Goal: Task Accomplishment & Management: Use online tool/utility

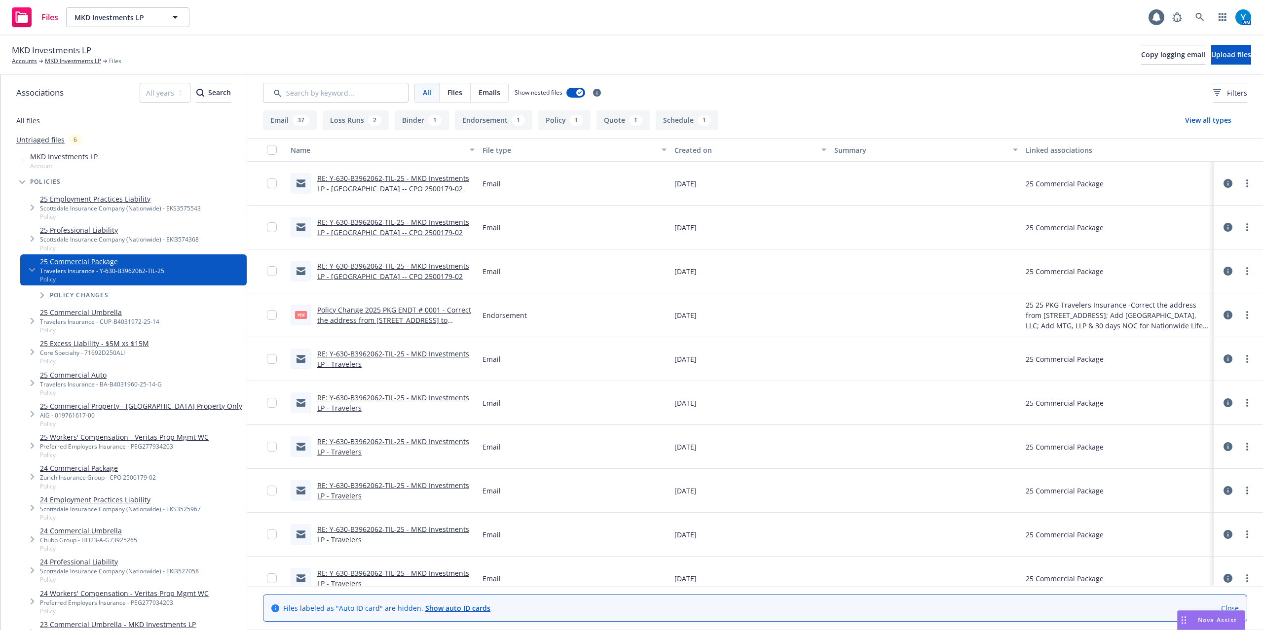
click at [404, 398] on link "RE: Y-630-B3962062-TIL-25 - MKD Investments LP - Travelers" at bounding box center [393, 403] width 152 height 20
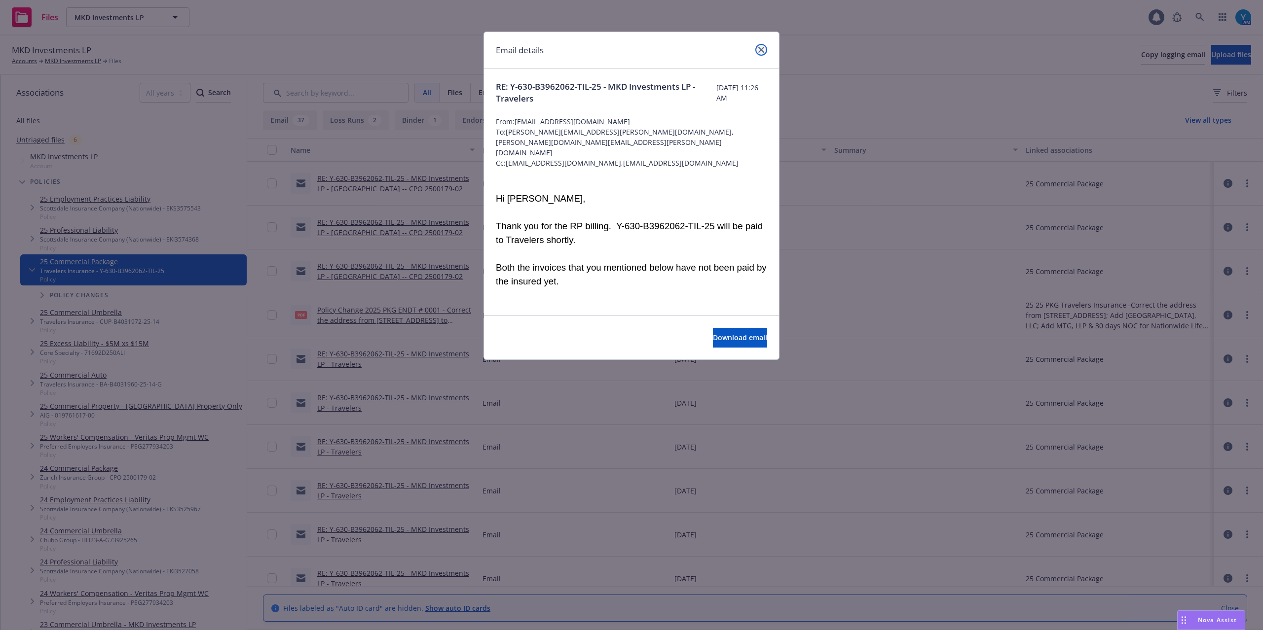
click at [764, 51] on link "close" at bounding box center [761, 50] width 12 height 12
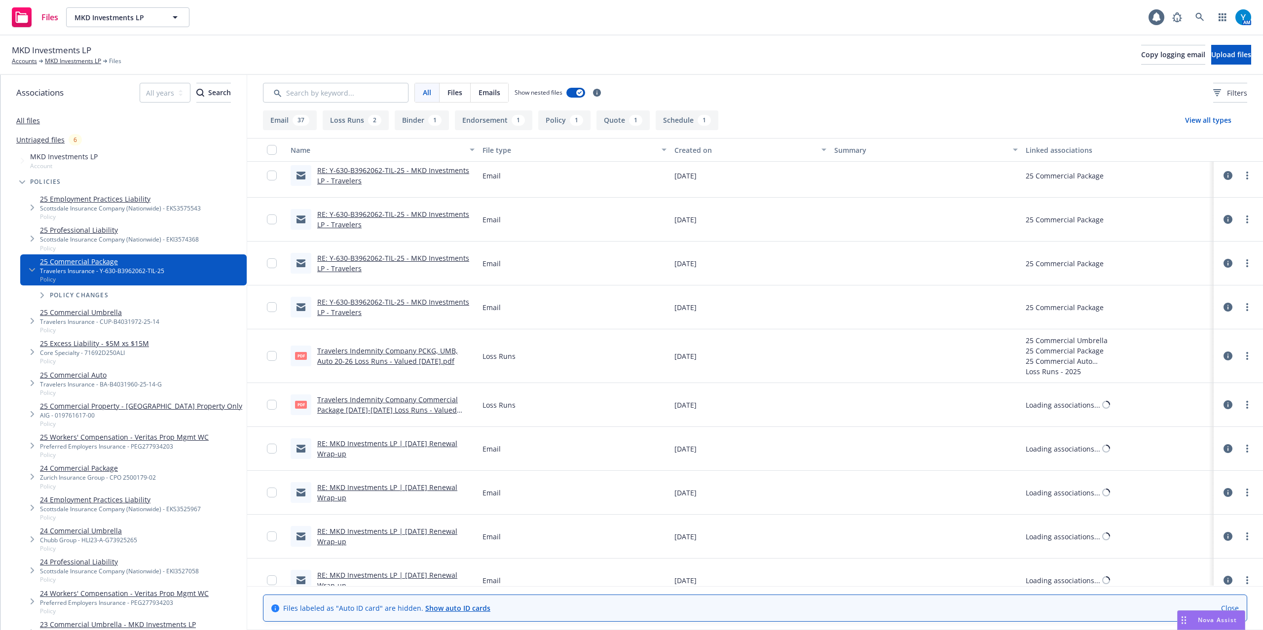
scroll to position [328, 0]
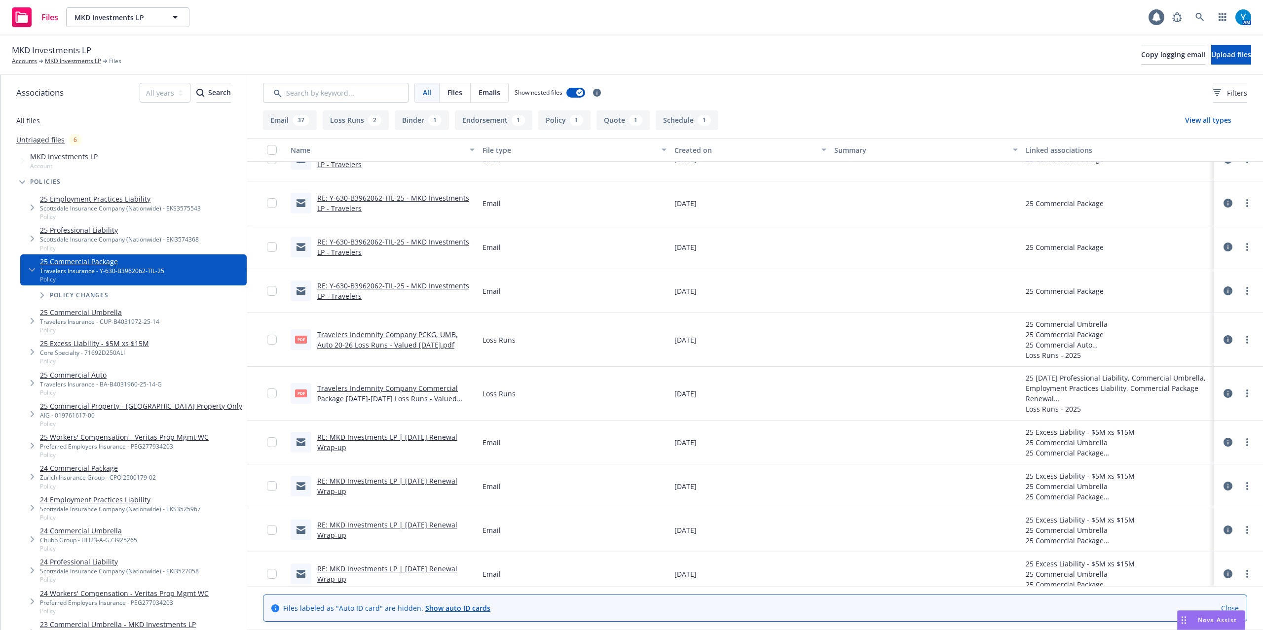
click at [411, 437] on link "RE: MKD Investments LP | 5/19/2025 Renewal Wrap-up" at bounding box center [387, 443] width 140 height 20
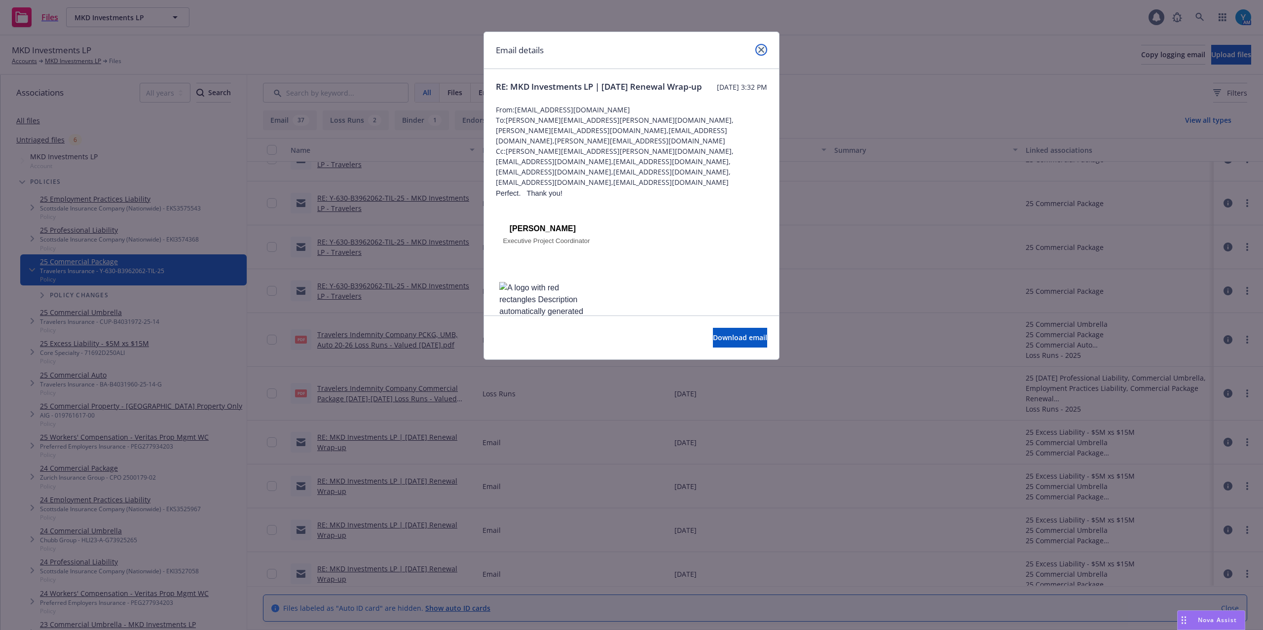
click at [759, 48] on icon "close" at bounding box center [761, 50] width 6 height 6
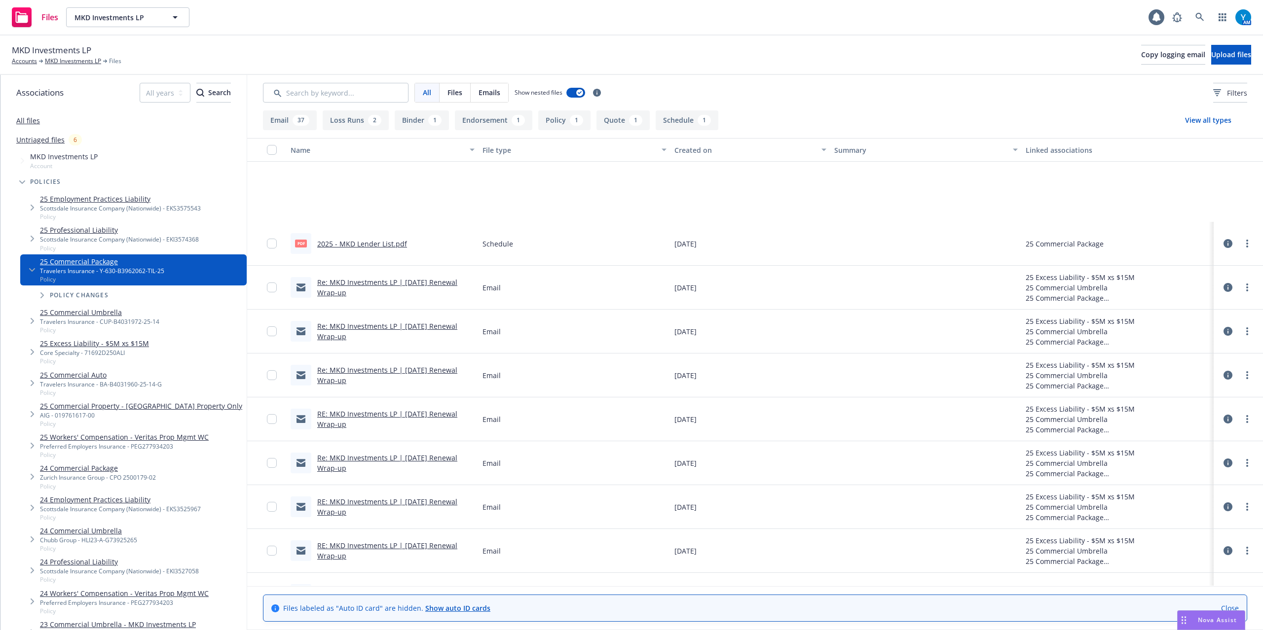
scroll to position [1485, 0]
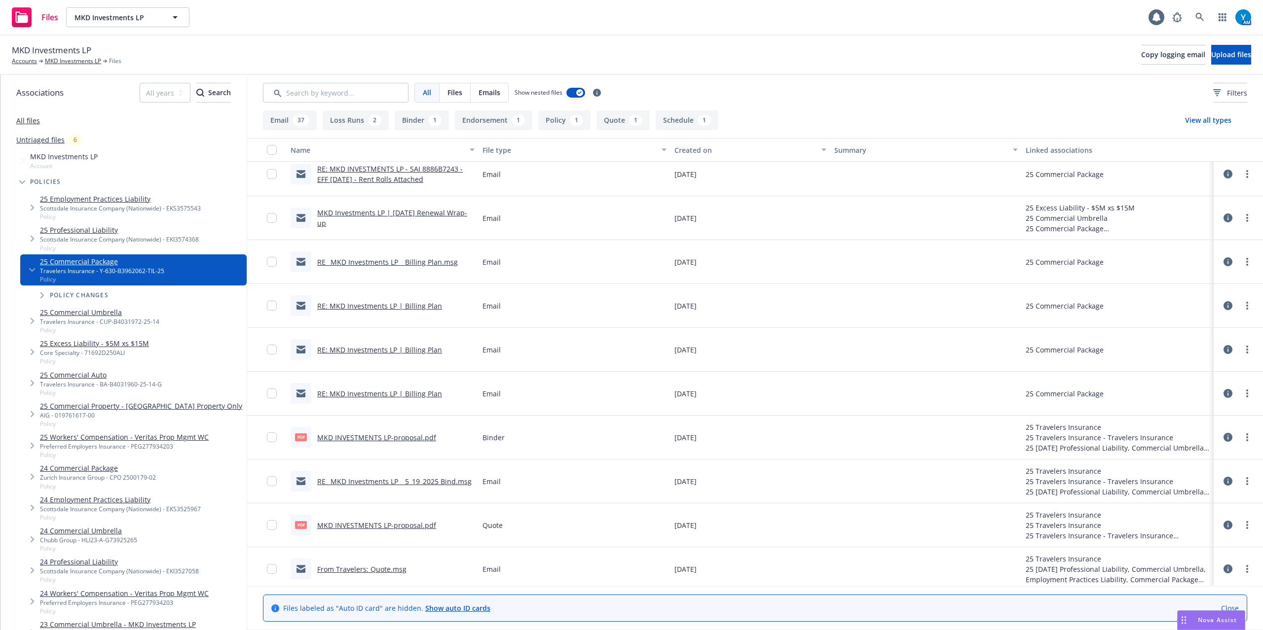
click at [440, 477] on div "RE_ MKD Investments LP _ 5_19_2025 Bind.msg" at bounding box center [394, 481] width 154 height 10
click at [440, 481] on link "RE_ MKD Investments LP _ 5_19_2025 Bind.msg" at bounding box center [394, 481] width 154 height 9
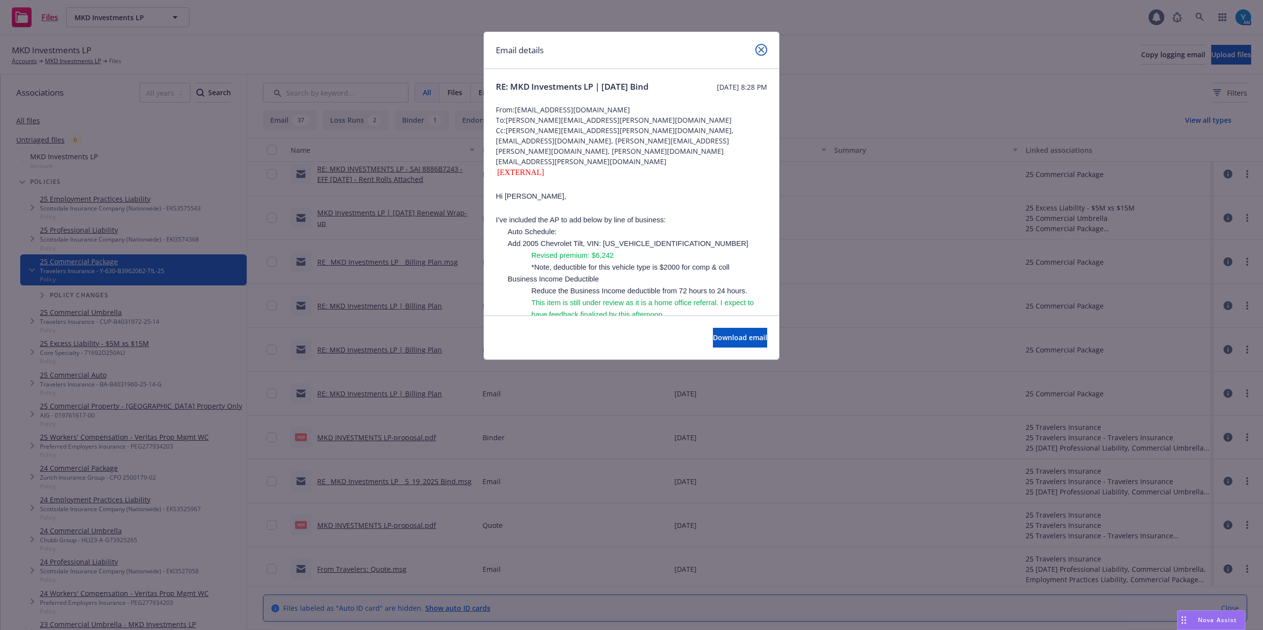
click at [760, 48] on icon "close" at bounding box center [761, 50] width 6 height 6
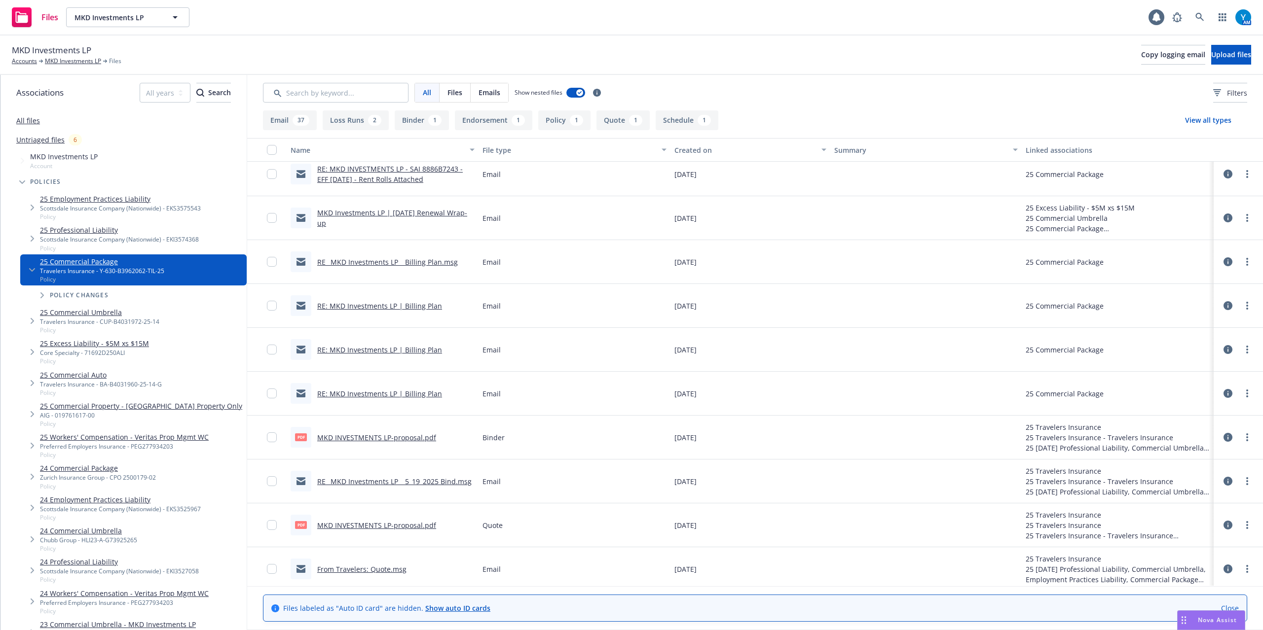
click at [225, 12] on div "Files MKD Investments LP MKD Investments LP 1 AM" at bounding box center [631, 18] width 1263 height 36
click at [54, 60] on link "MKD Investments LP" at bounding box center [73, 61] width 56 height 9
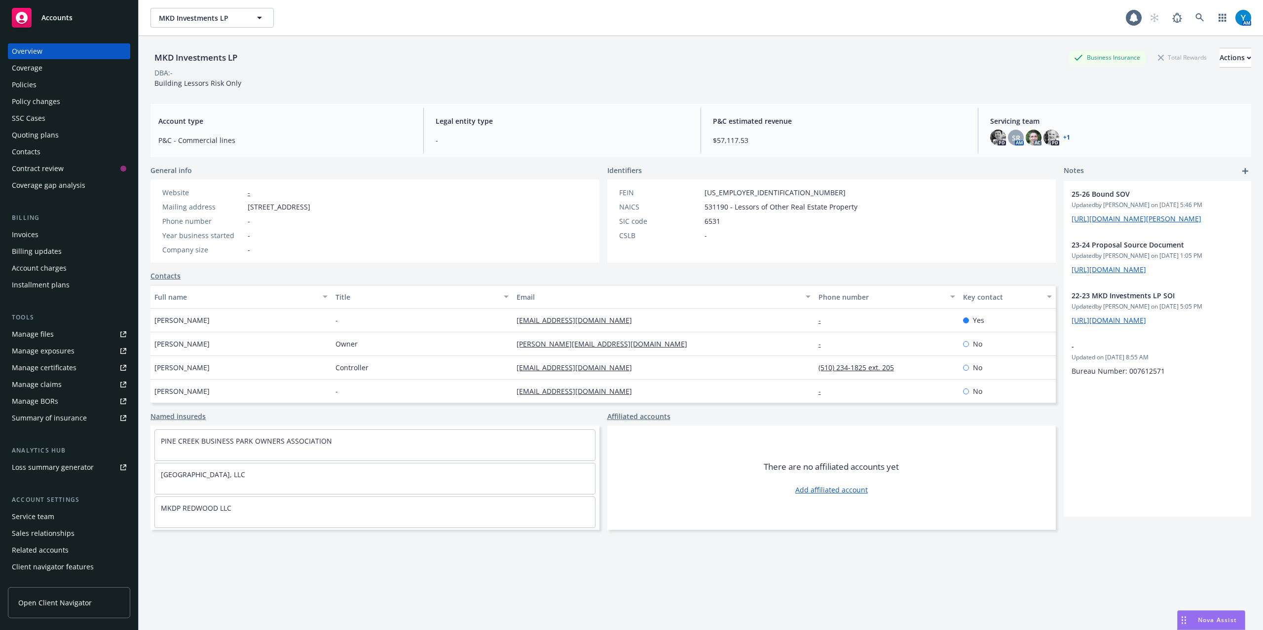
click at [55, 86] on div "Policies" at bounding box center [69, 85] width 114 height 16
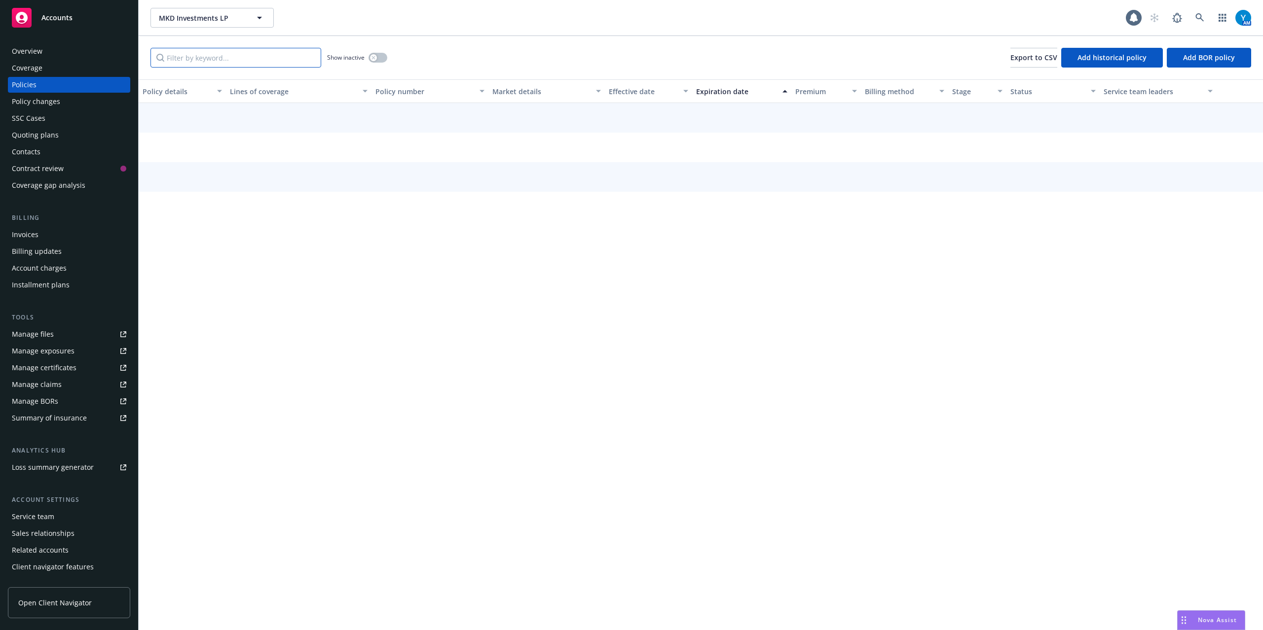
click at [242, 57] on input "Filter by keyword..." at bounding box center [235, 58] width 171 height 20
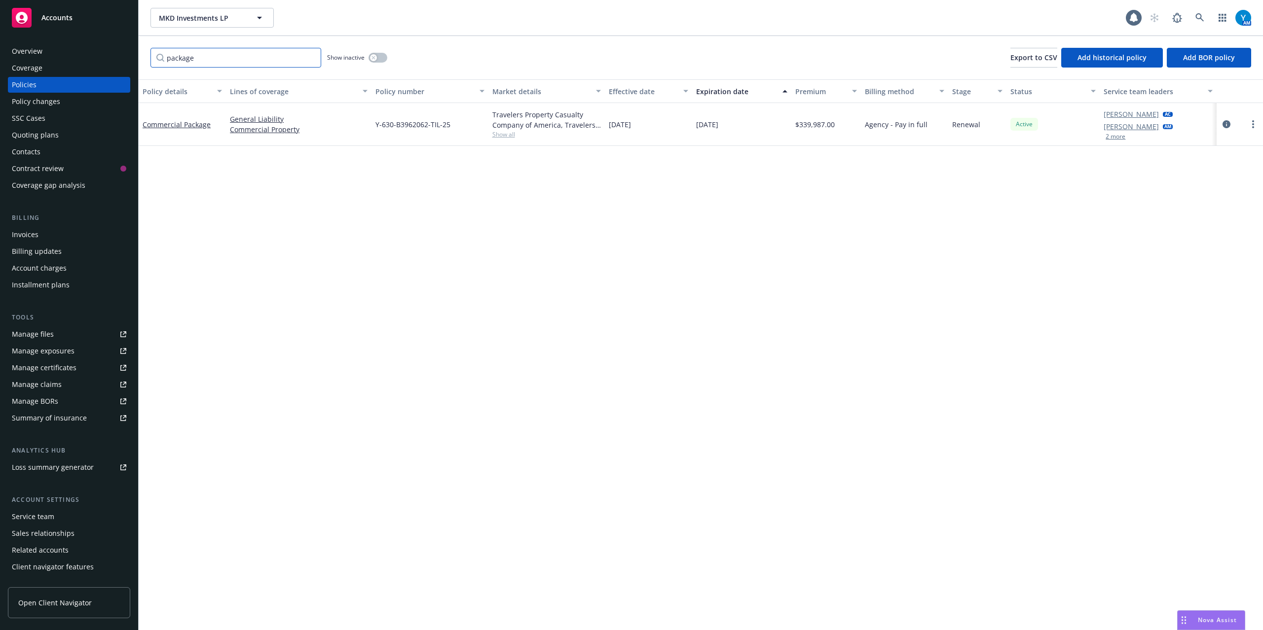
type input "package"
drag, startPoint x: 425, startPoint y: 125, endPoint x: 383, endPoint y: 126, distance: 41.9
click at [383, 126] on span "Y-630-B3962062-TIL-25" at bounding box center [412, 124] width 75 height 10
drag, startPoint x: 427, startPoint y: 127, endPoint x: 383, endPoint y: 124, distance: 44.5
click at [383, 124] on span "Y-630-B3962062-TIL-25" at bounding box center [412, 124] width 75 height 10
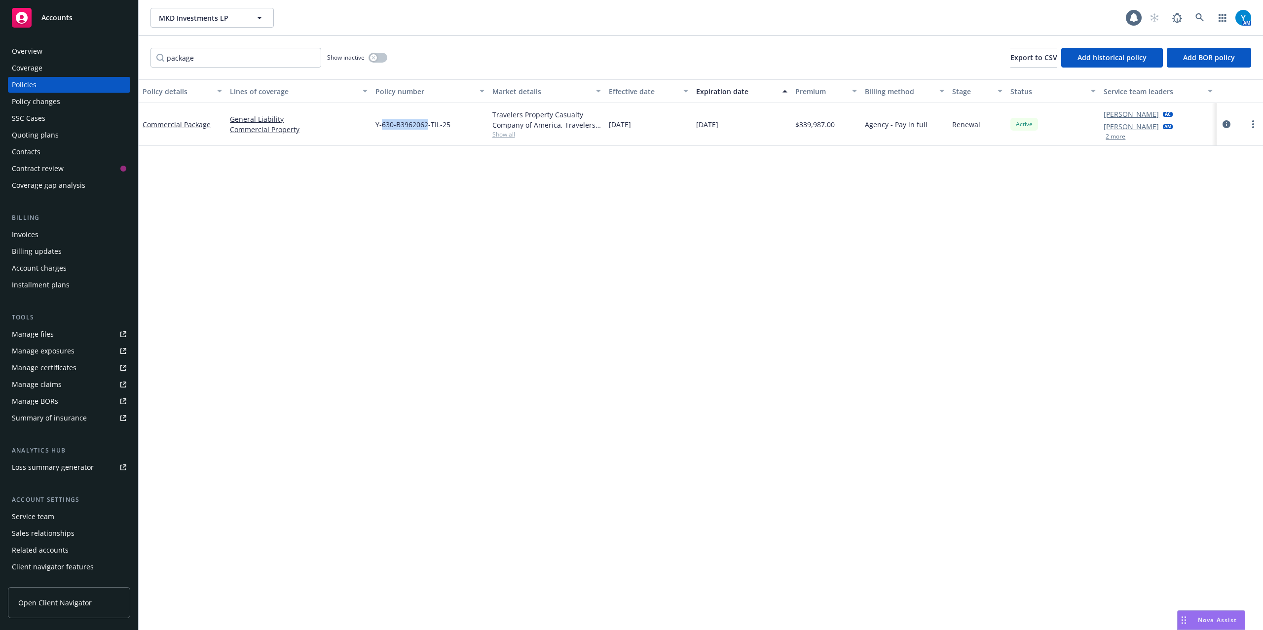
copy span "630-B3962062"
click at [1199, 18] on icon at bounding box center [1199, 17] width 9 height 9
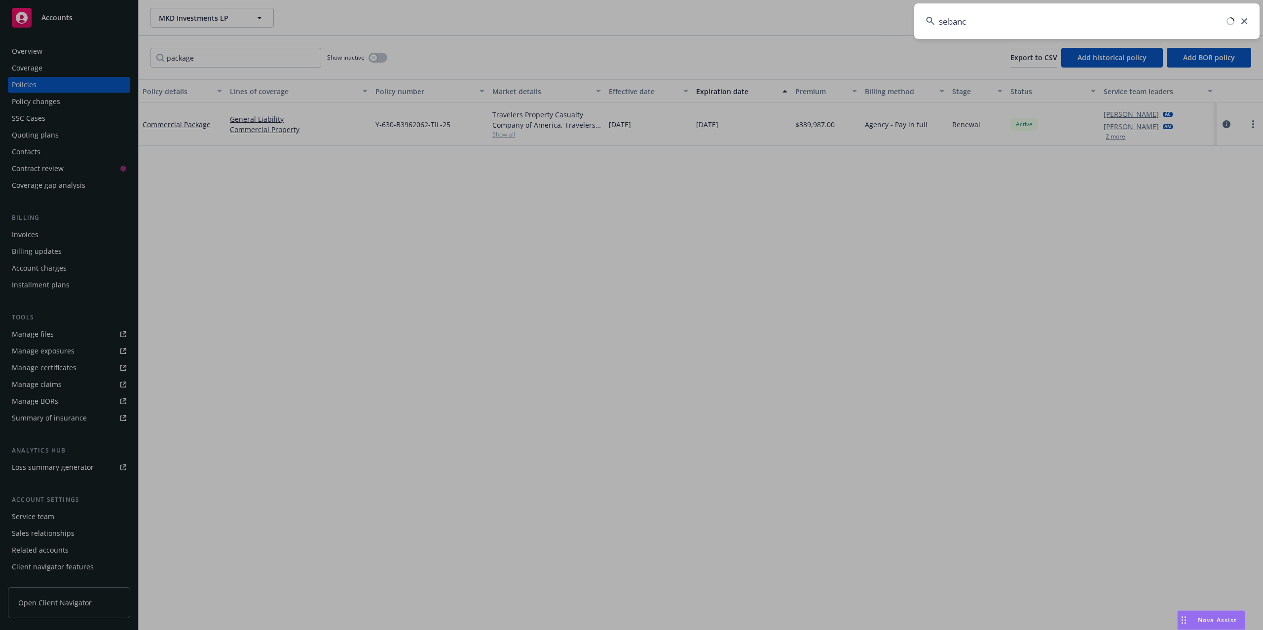
type input "sebanc"
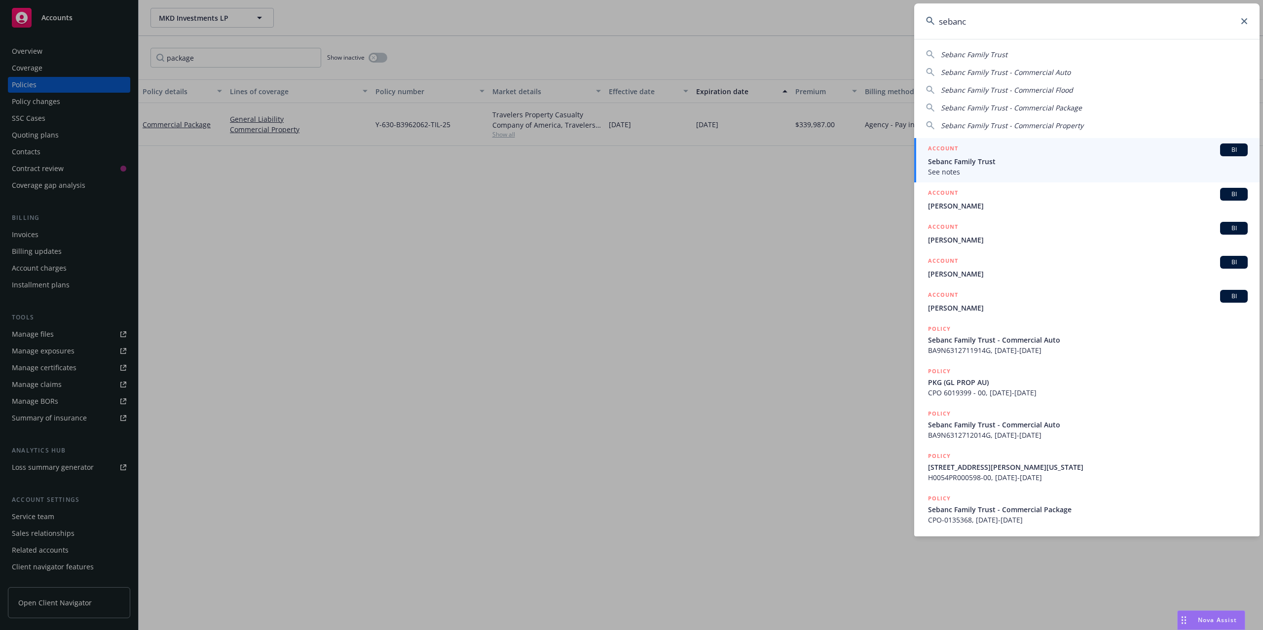
click at [966, 159] on span "Sebanc Family Trust" at bounding box center [1088, 161] width 320 height 10
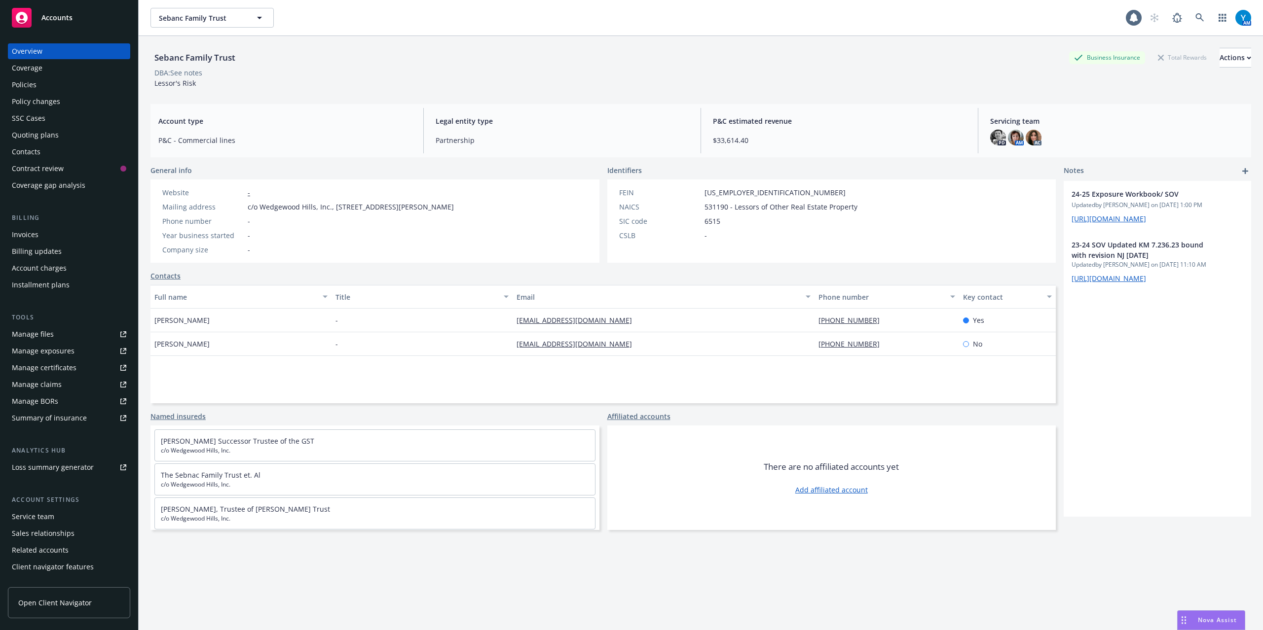
click at [18, 80] on div "Policies" at bounding box center [24, 85] width 25 height 16
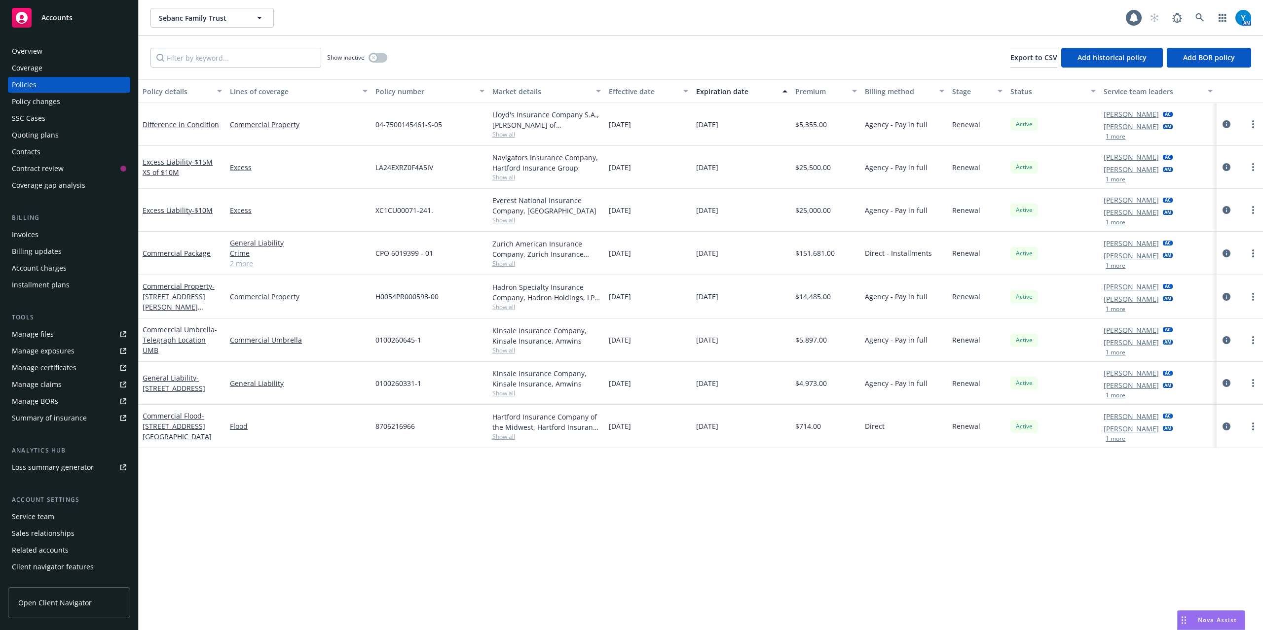
click at [507, 438] on span "Show all" at bounding box center [546, 437] width 108 height 8
click at [249, 470] on div "Policy details Lines of coverage Policy number Market details Effective date Ex…" at bounding box center [701, 354] width 1124 height 551
click at [64, 133] on div "Quoting plans" at bounding box center [69, 135] width 114 height 16
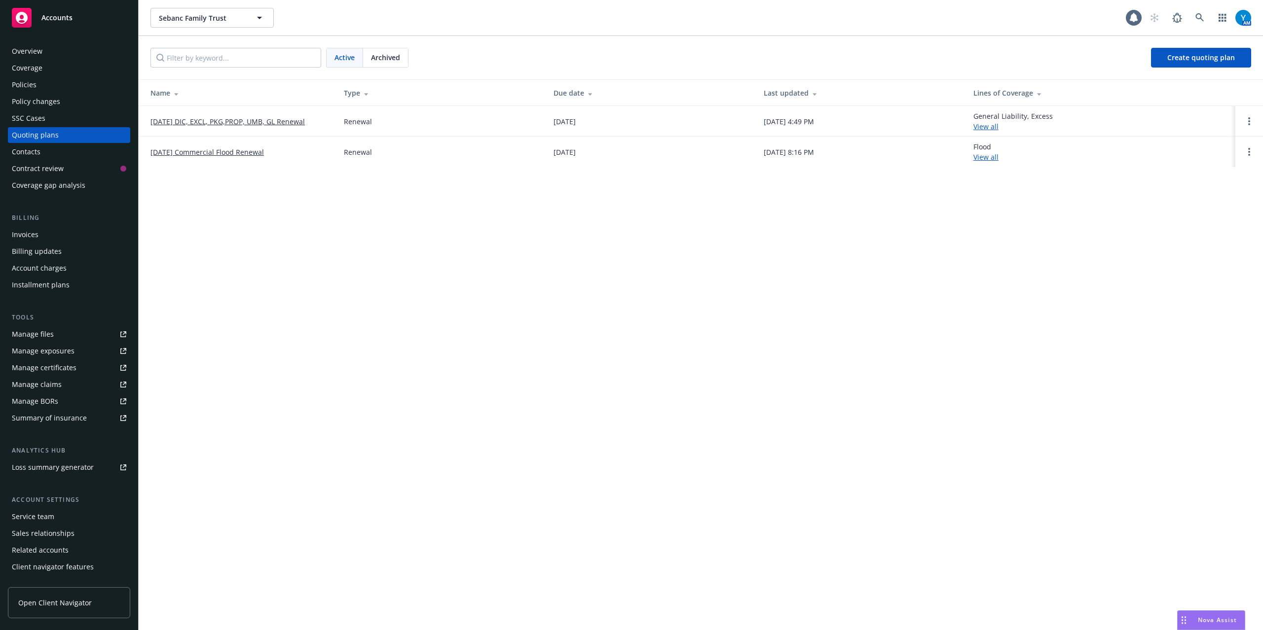
click at [223, 154] on link "[DATE] Commercial Flood Renewal" at bounding box center [206, 152] width 113 height 10
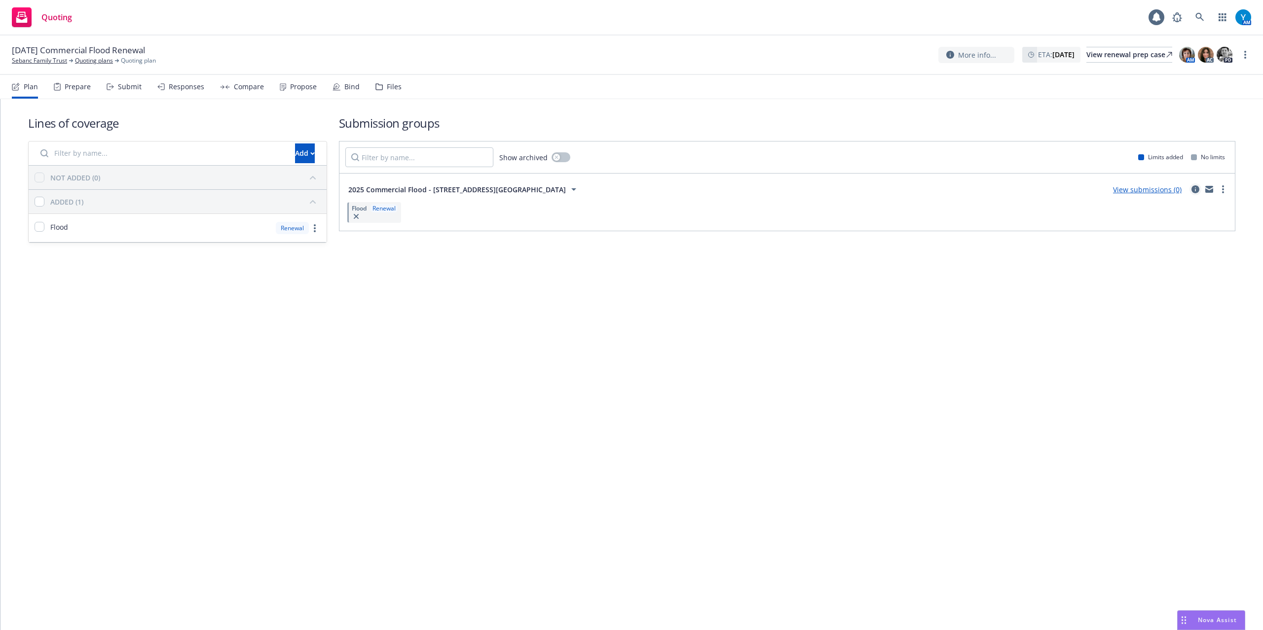
click at [1192, 190] on icon "circleInformation" at bounding box center [1195, 189] width 8 height 8
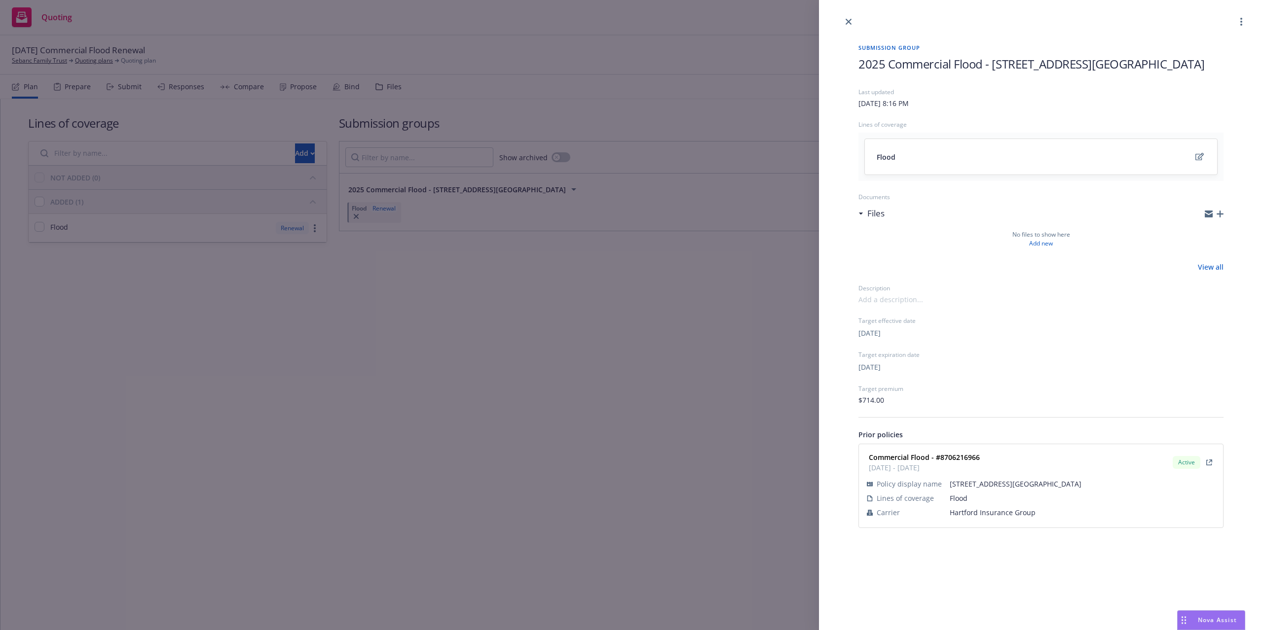
click at [1222, 212] on icon "button" at bounding box center [1219, 214] width 7 height 7
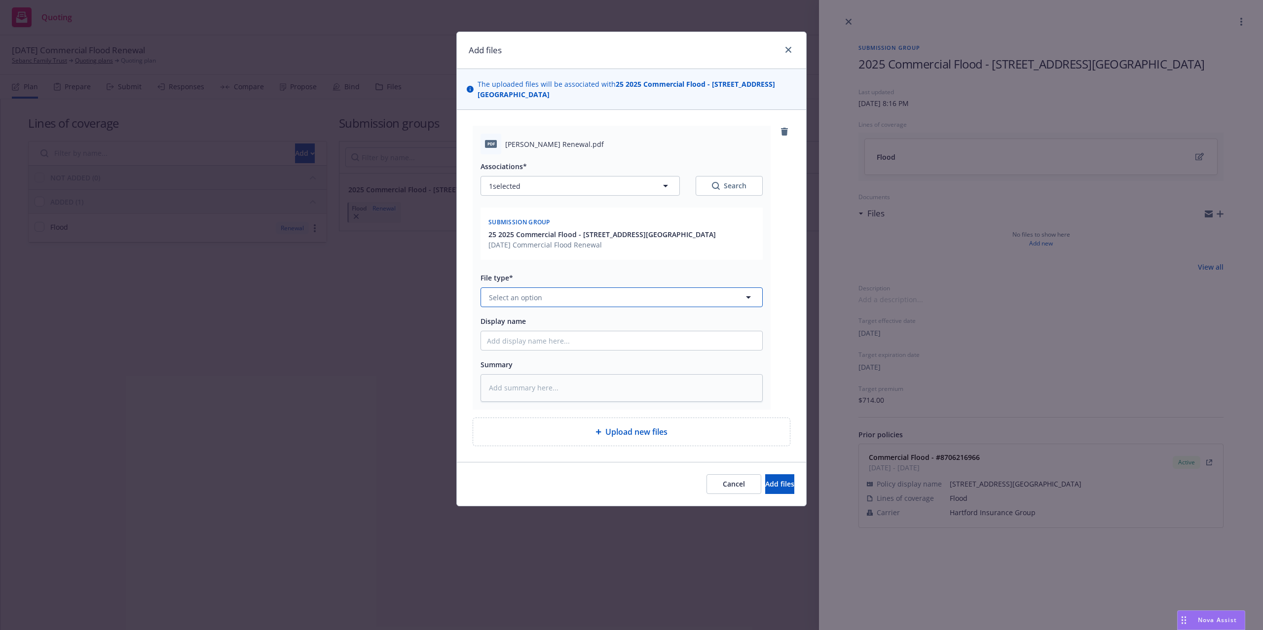
click at [515, 302] on span "Select an option" at bounding box center [515, 297] width 53 height 10
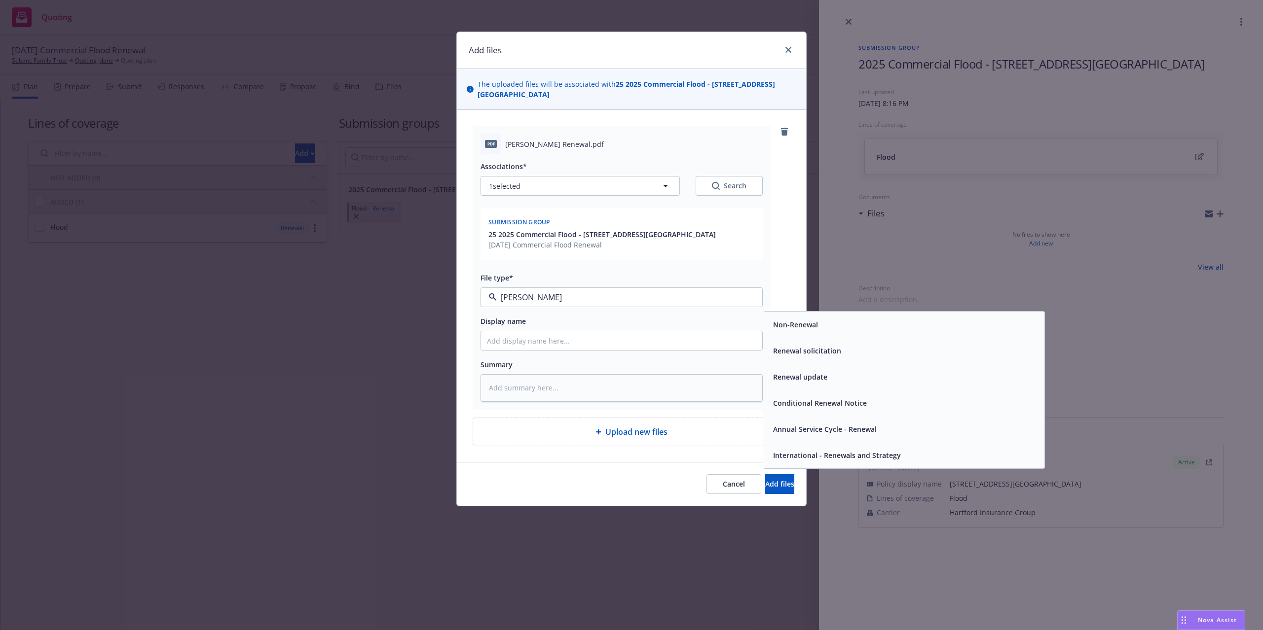
type input "renew"
click at [841, 350] on div "Renewal solicitation" at bounding box center [806, 351] width 74 height 14
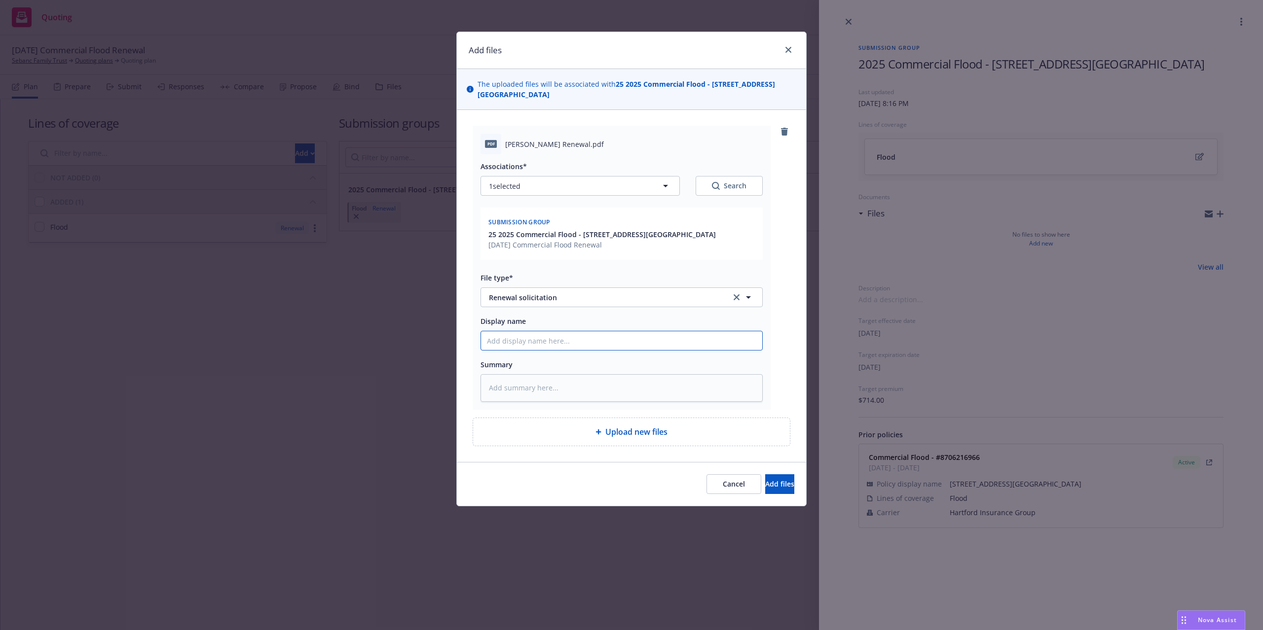
click at [550, 342] on input "Display name" at bounding box center [621, 340] width 281 height 19
click at [521, 344] on input "Display name" at bounding box center [621, 340] width 281 height 19
type textarea "x"
type input "2"
type textarea "x"
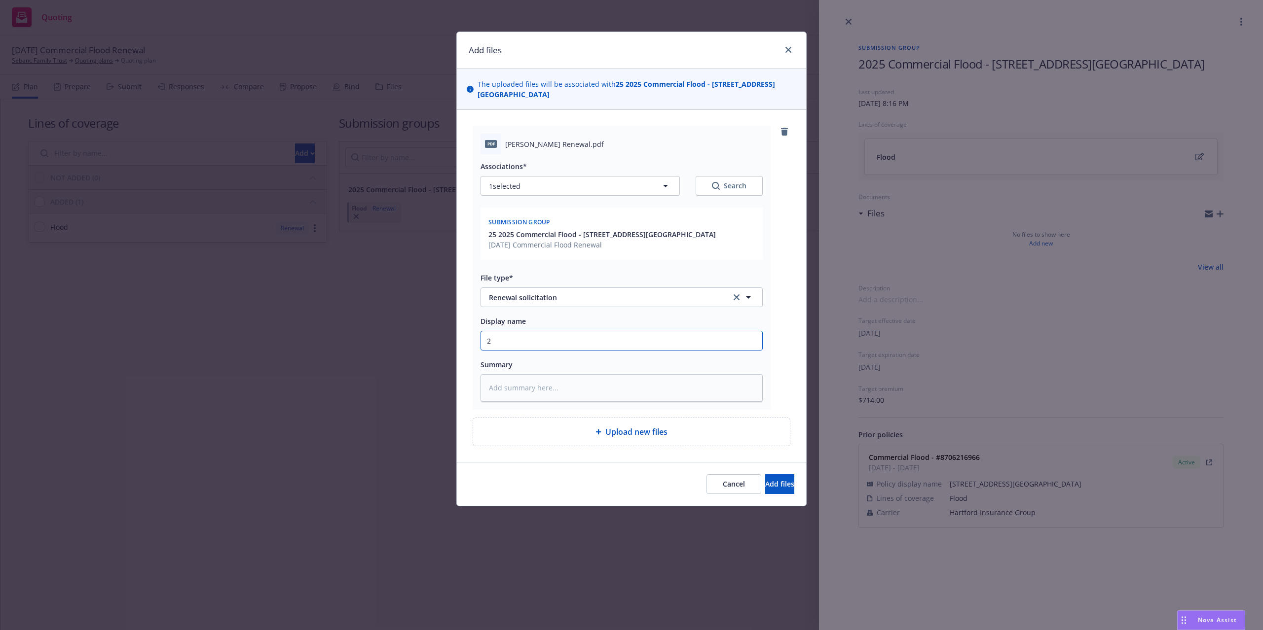
type input "25"
type textarea "x"
type input "25-"
type textarea "x"
type input "25-2"
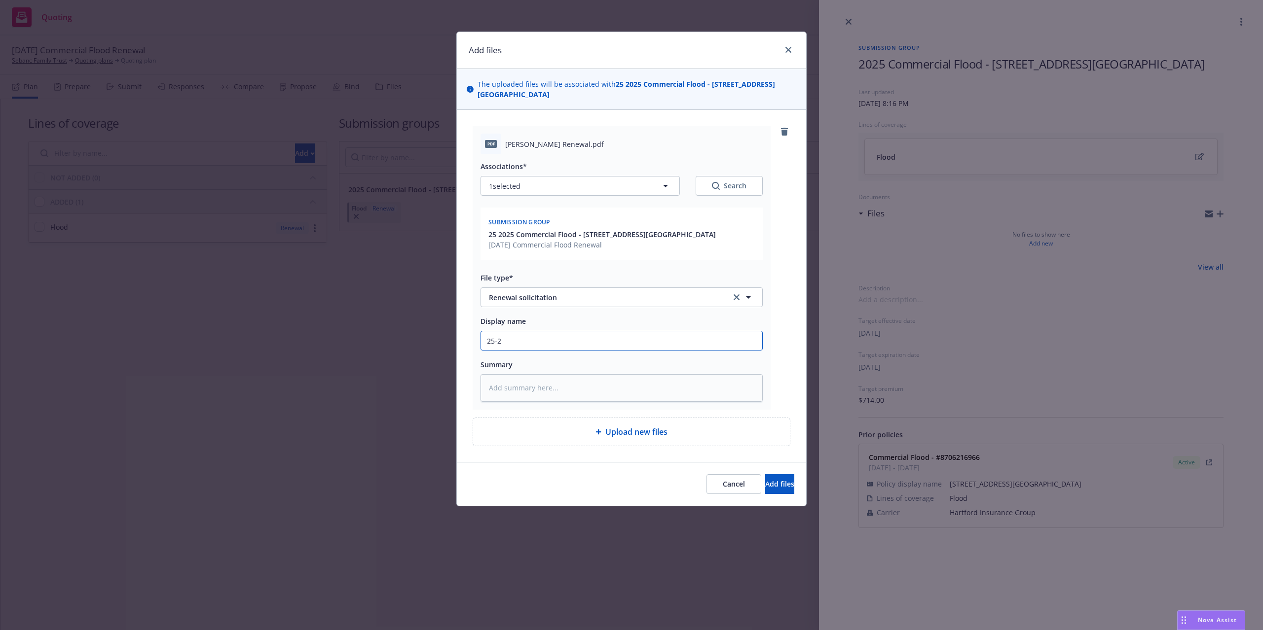
type textarea "x"
type input "25-26"
type textarea "x"
type input "25-26"
type textarea "x"
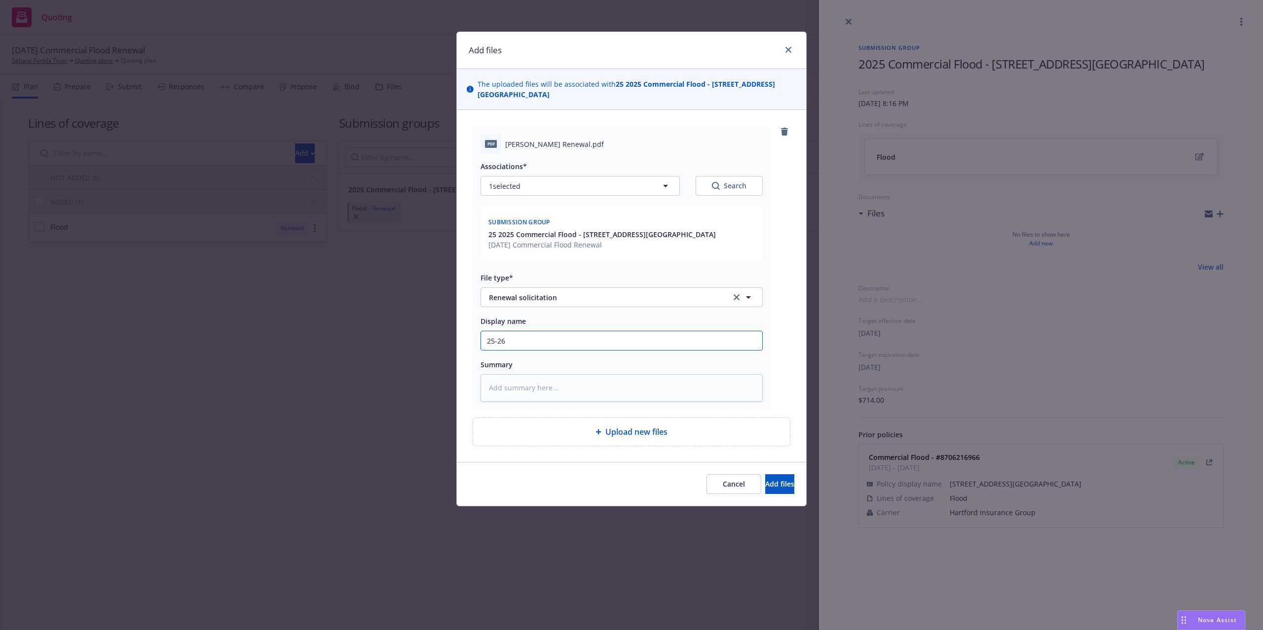
type input "25-26 R"
type textarea "x"
type input "25-26 Re"
type textarea "x"
type input "25-26 Ren"
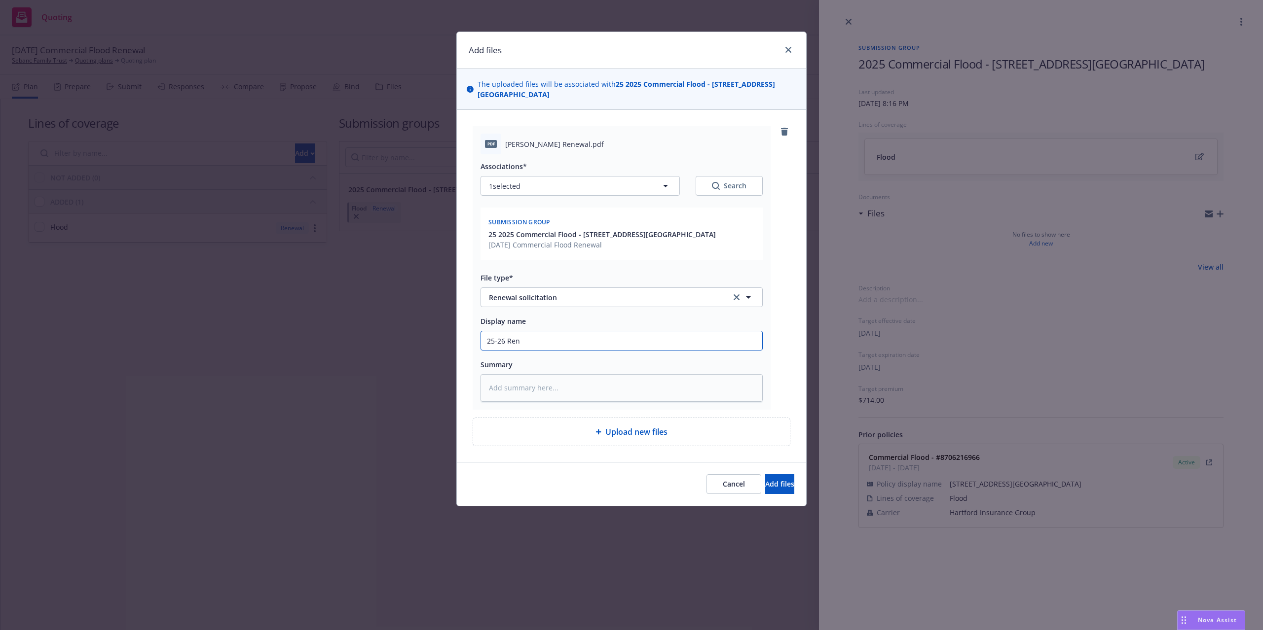
type textarea "x"
type input "25-26 Rene"
type textarea "x"
type input "25-26 Renew"
type textarea "x"
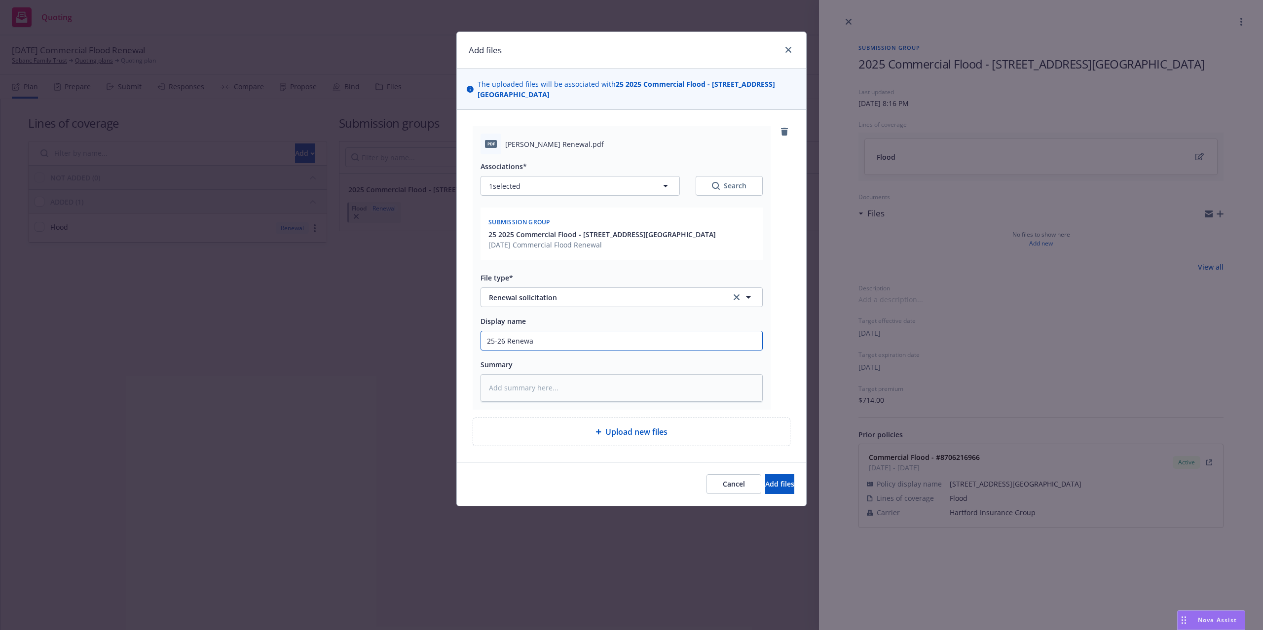
type input "25-26 Renewal"
type textarea "x"
type input "25-26 Renewal"
type textarea "x"
type input "25-26 Renewal N"
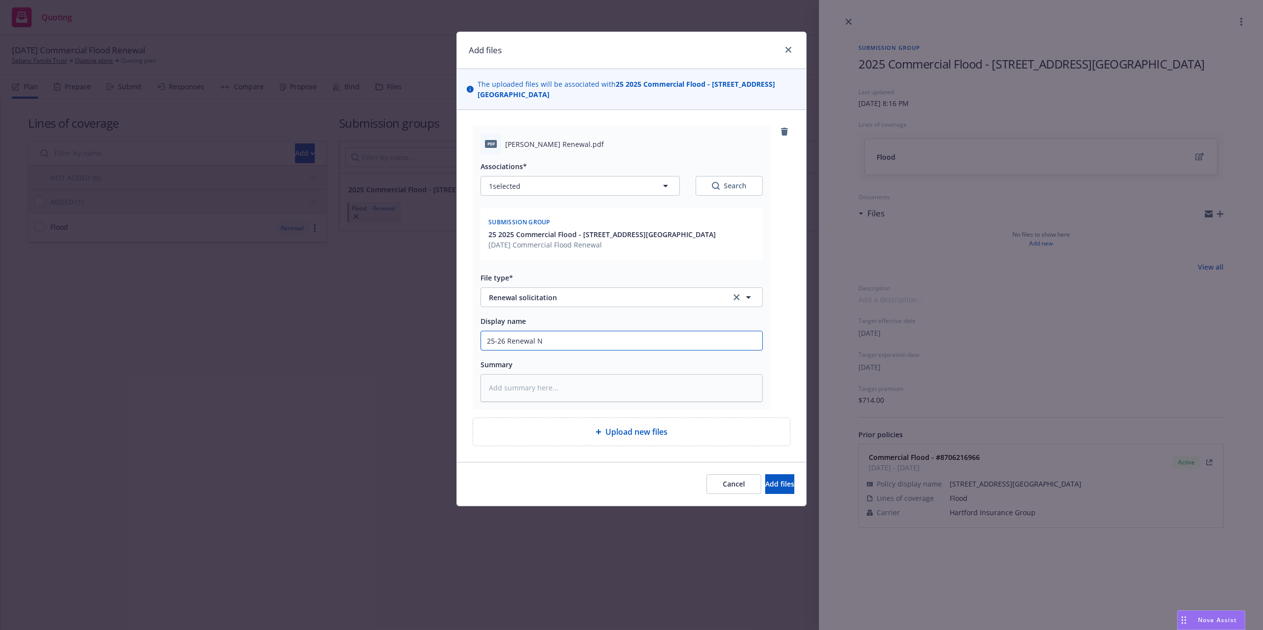
type textarea "x"
type input "25-26 Renewal No"
type textarea "x"
type input "25-26 Renewal Not"
type textarea "x"
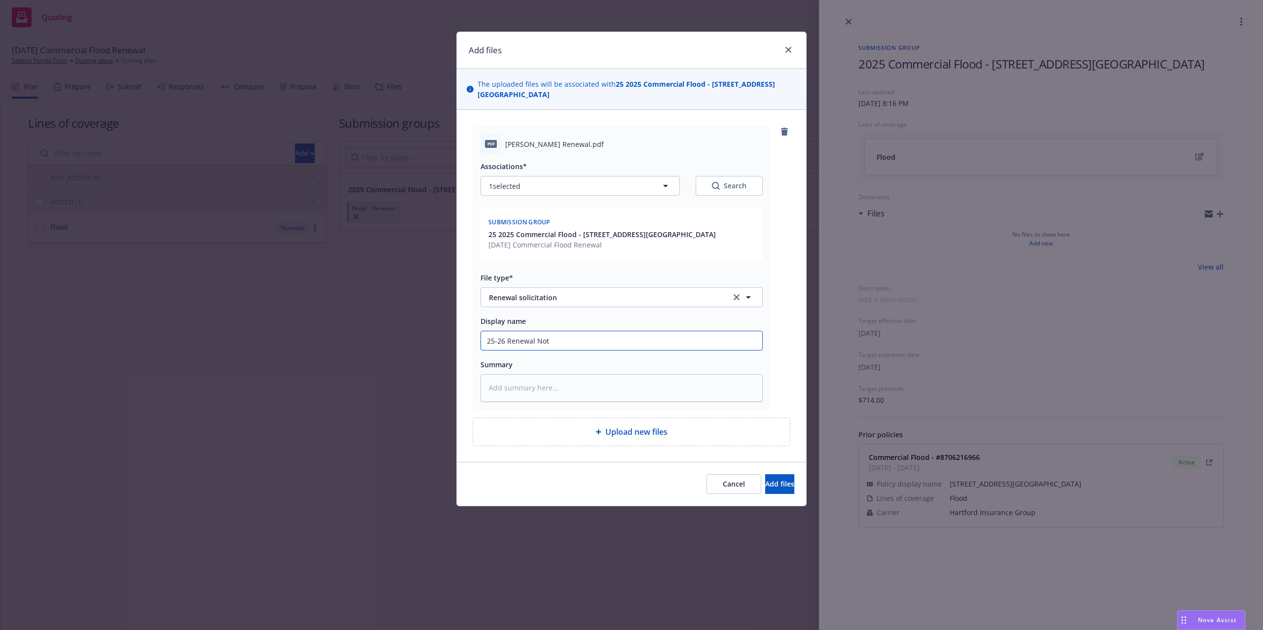
type input "25-26 Renewal Noti"
type textarea "x"
type input "25-26 Renewal Notice"
type textarea "x"
type input "25-26 Renewal Notice"
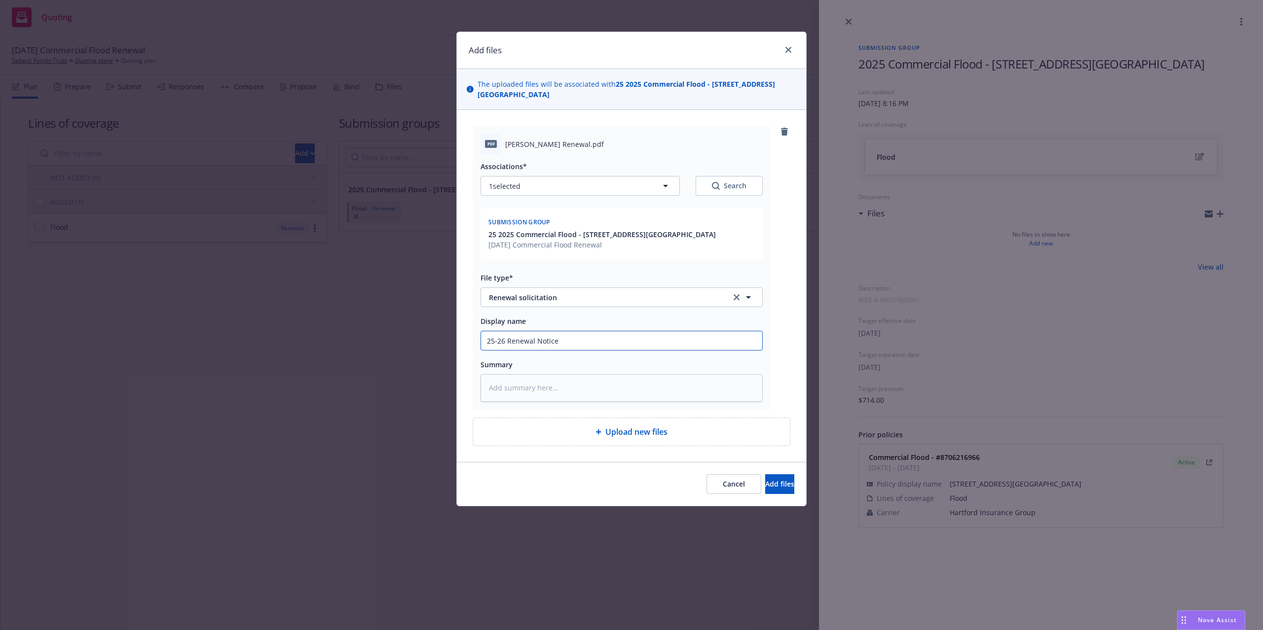
type textarea "x"
type input "25-26 Renewal Notice -"
type textarea "x"
type input "25-26 Renewal Notice - P"
type textarea "x"
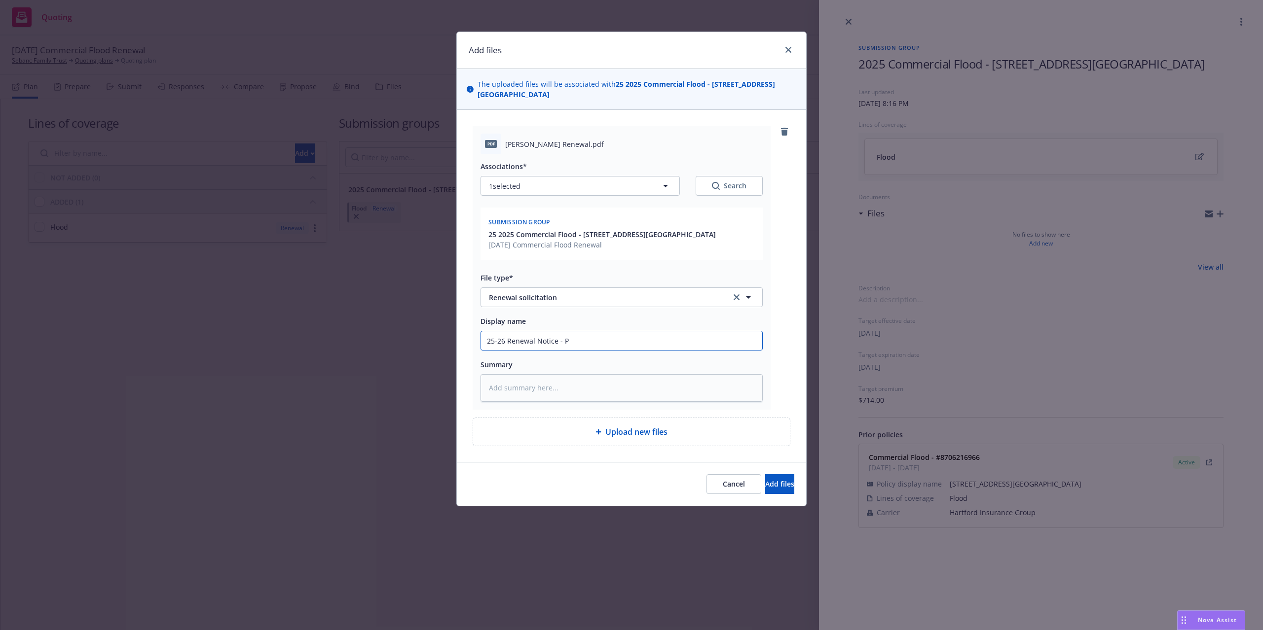
type input "25-26 Renewal Notice - Pa"
type textarea "x"
type input "25-26 Renewal Notice - Pay"
type textarea "x"
type input "25-26 Renewal Notice - Paym"
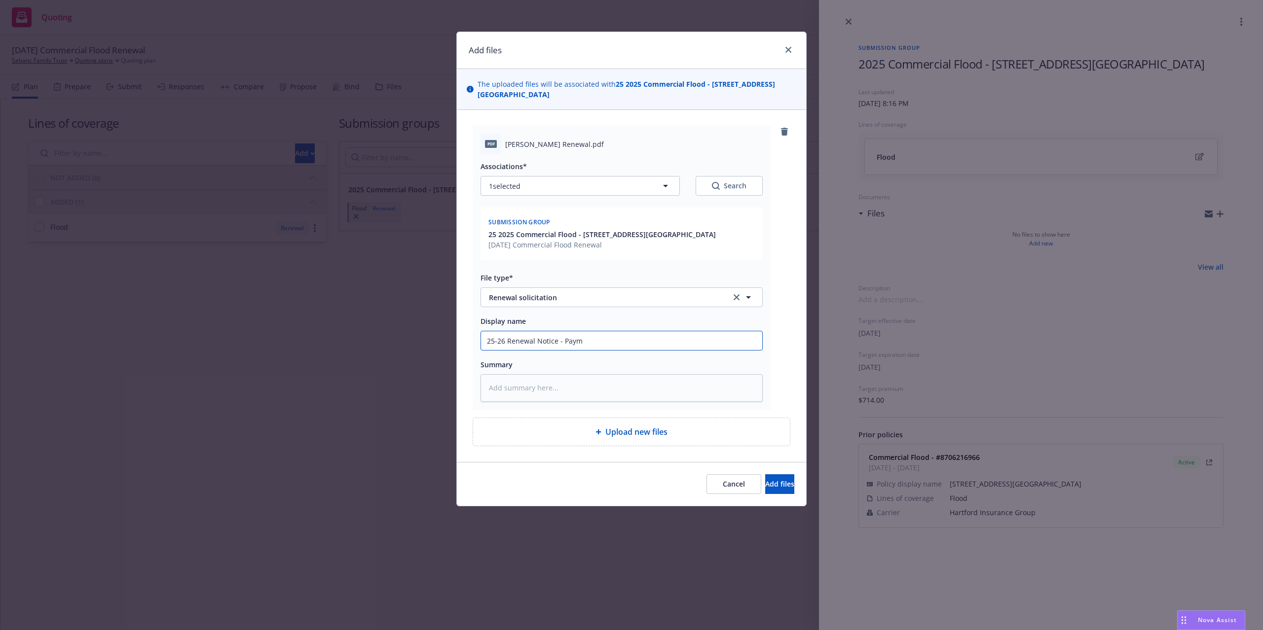
type textarea "x"
type input "25-26 Renewal Notice - Payme"
type textarea "x"
type input "25-26 Renewal Notice - Paymen"
type textarea "x"
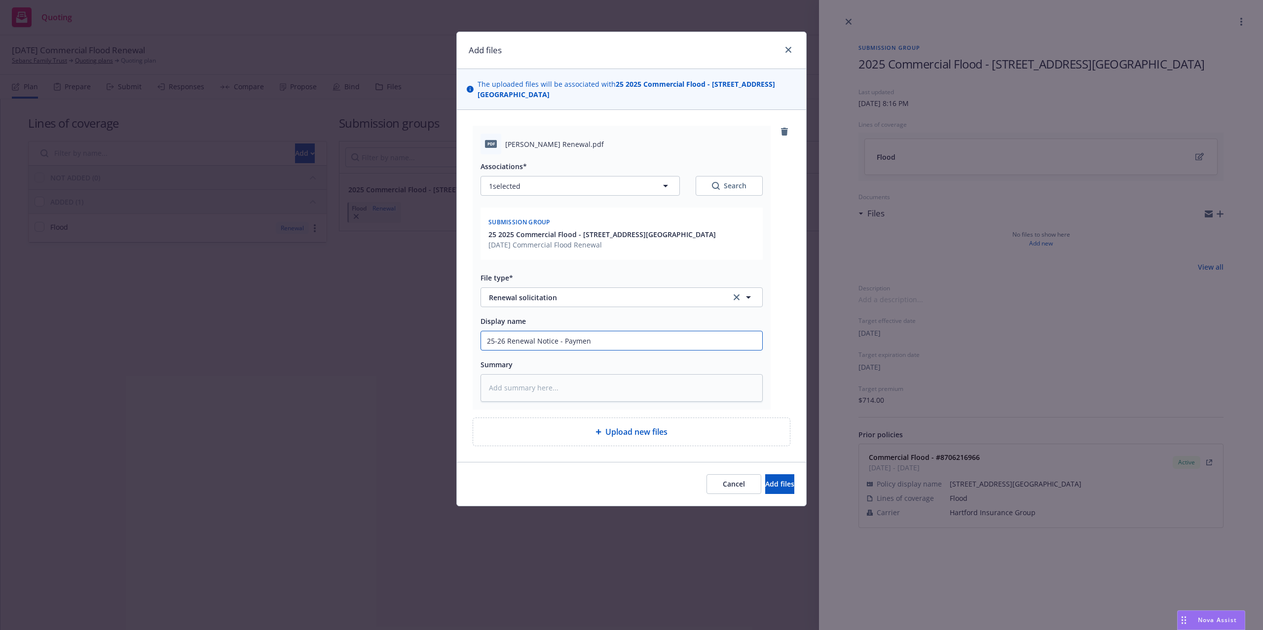
type input "25-26 Renewal Notice - Payment"
type textarea "x"
type input "25-26 Renewal Notice - Payment N"
type textarea "x"
type input "25-26 Renewal Notice - Payment Ne"
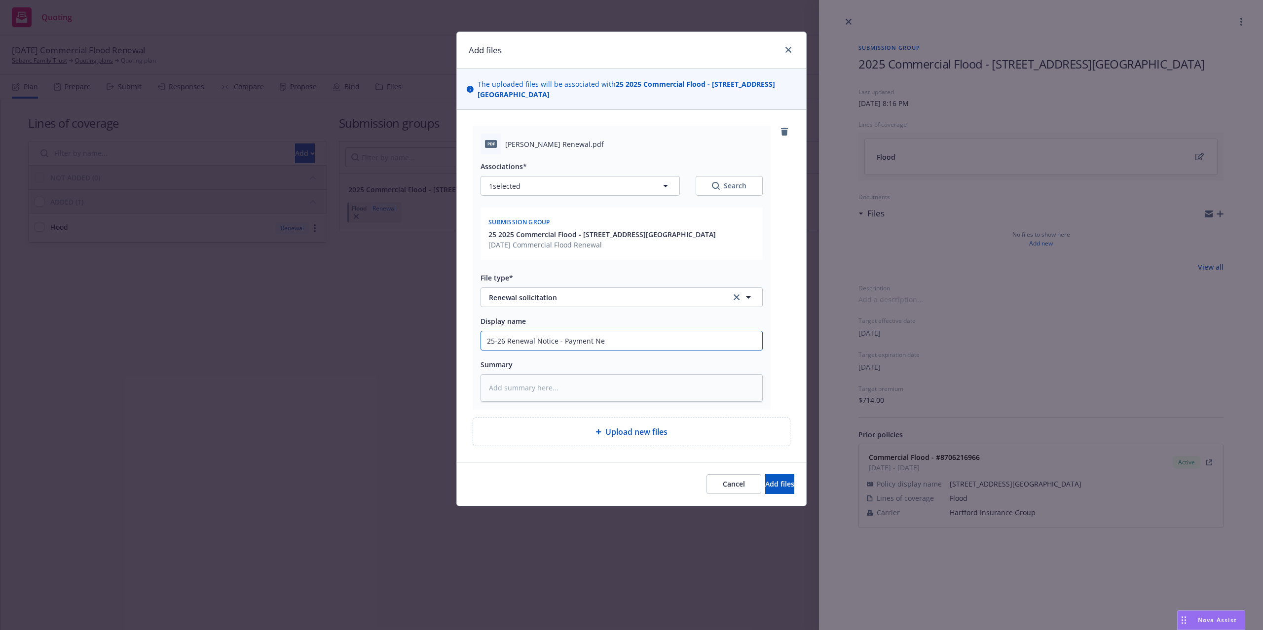
type textarea "x"
type input "25-26 Renewal Notice - Payment Nee"
type textarea "x"
type input "25-26 Renewal Notice - Payment Need"
type textarea "x"
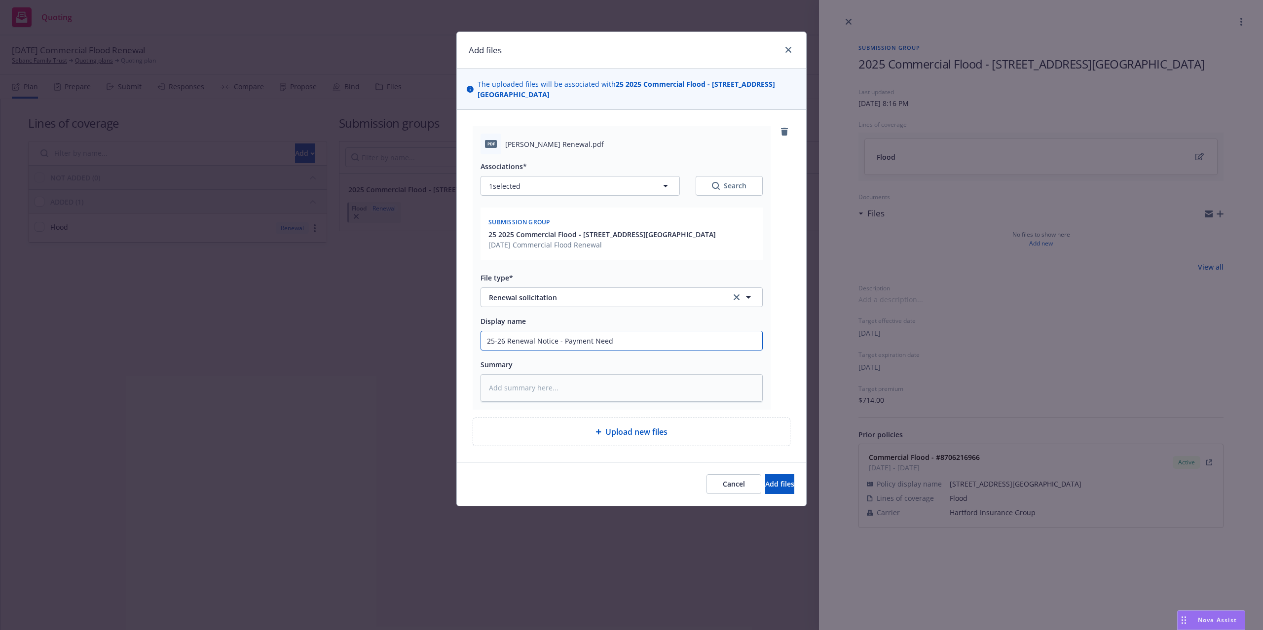
type input "25-26 Renewal Notice - Payment Neede"
type textarea "x"
type input "25-26 Renewal Notice - Payment Needed"
type textarea "x"
type input "25-26 Renewal Notice - Payment Needed"
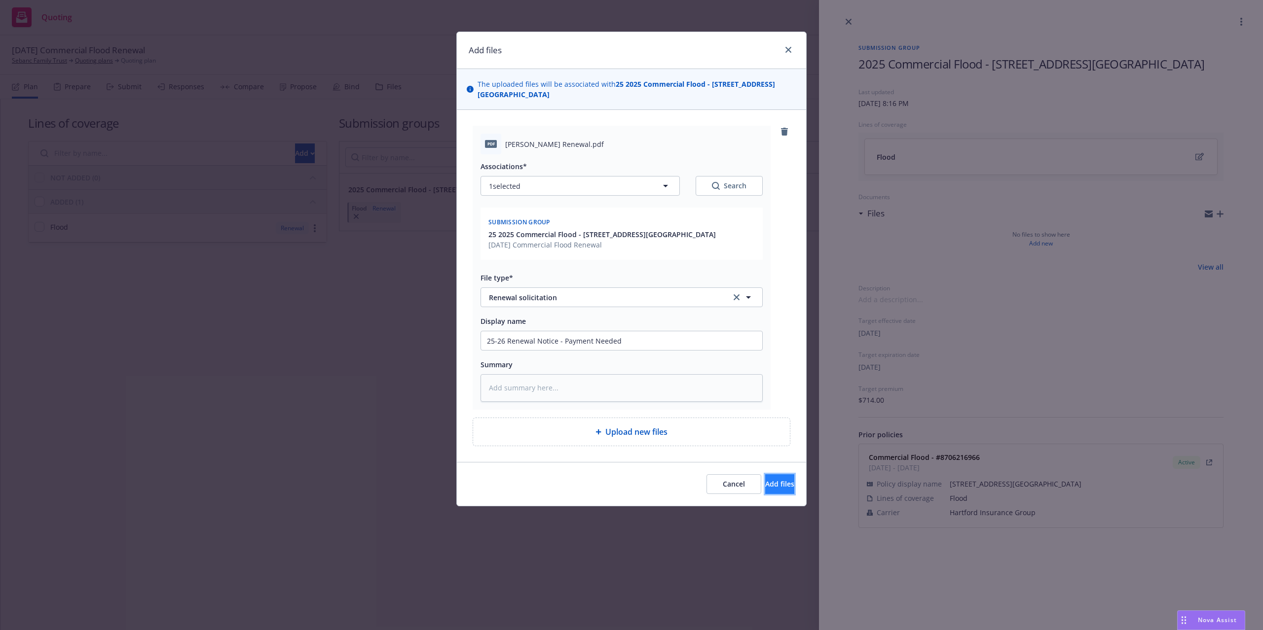
click at [768, 480] on button "Add files" at bounding box center [779, 484] width 29 height 20
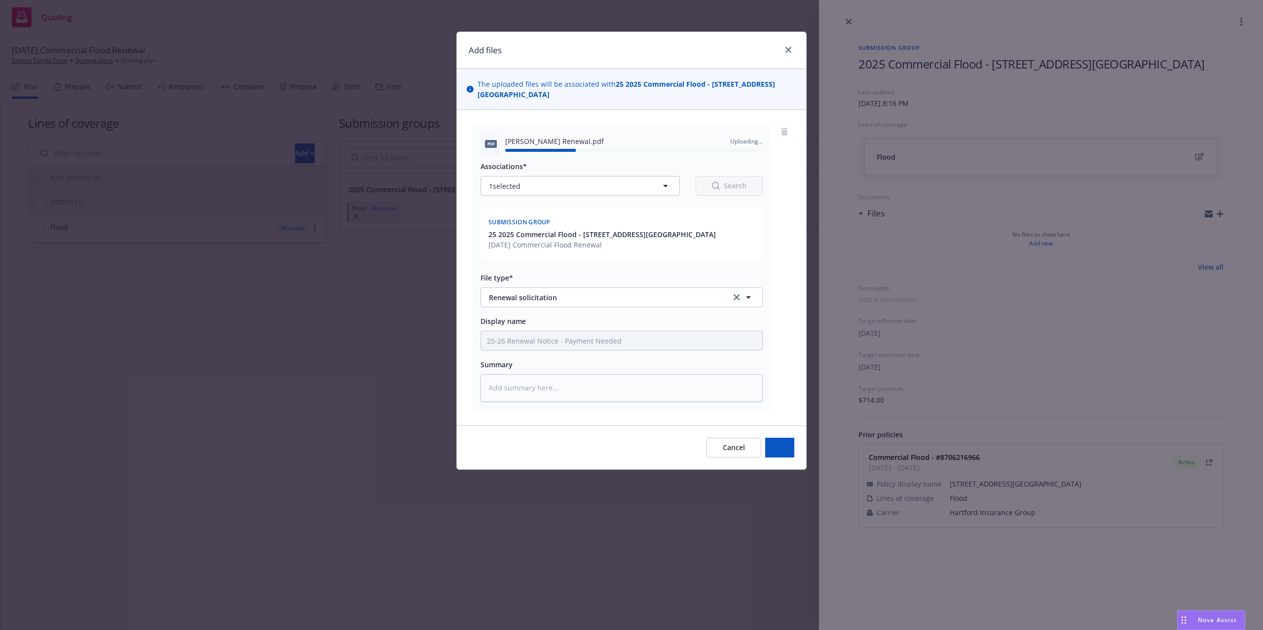
type textarea "x"
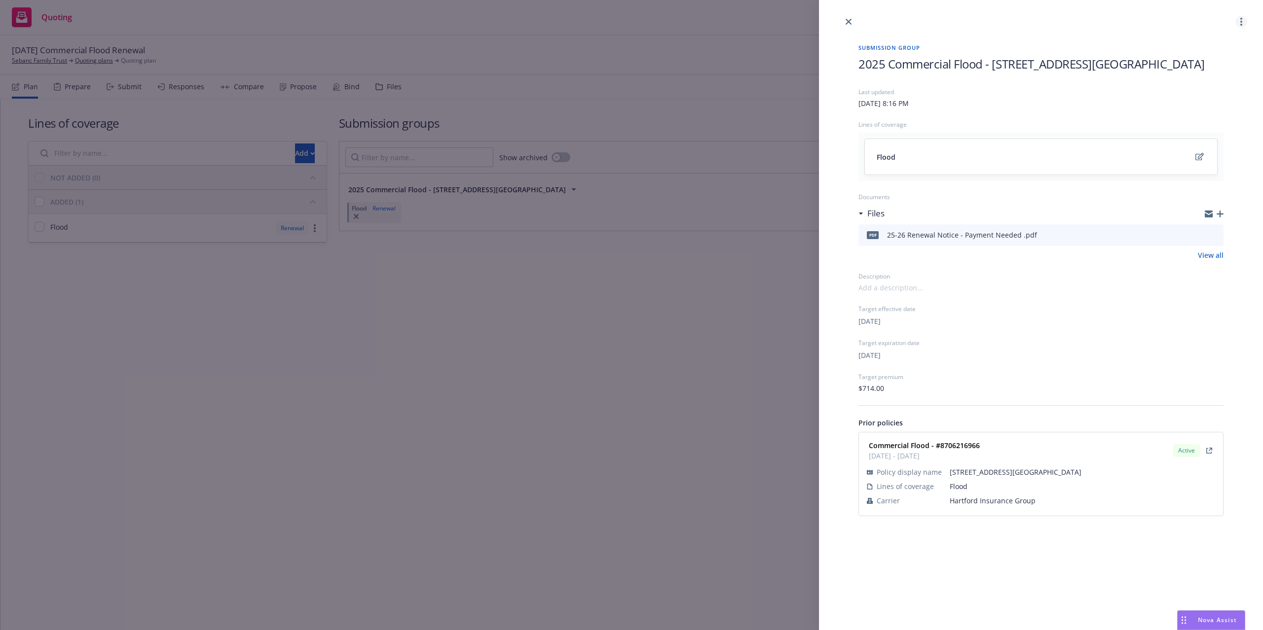
click at [1243, 19] on link "more" at bounding box center [1241, 22] width 12 height 12
click at [1216, 45] on span "Copy logging email" at bounding box center [1202, 45] width 86 height 9
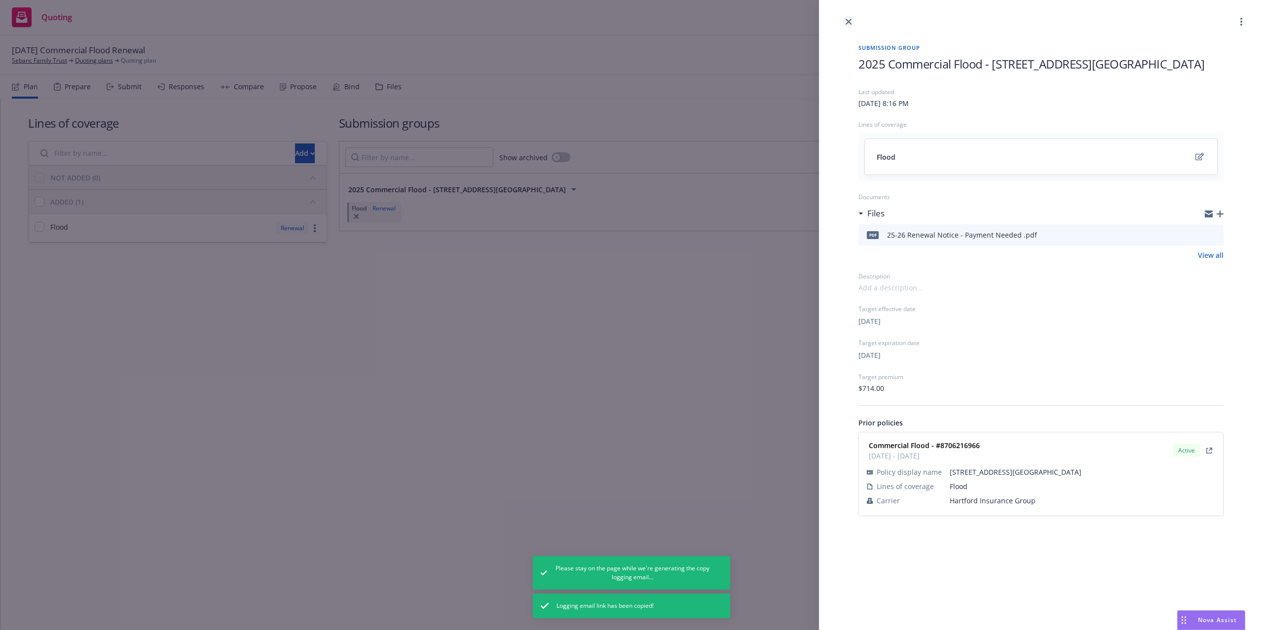
click at [847, 25] on link "close" at bounding box center [848, 22] width 12 height 12
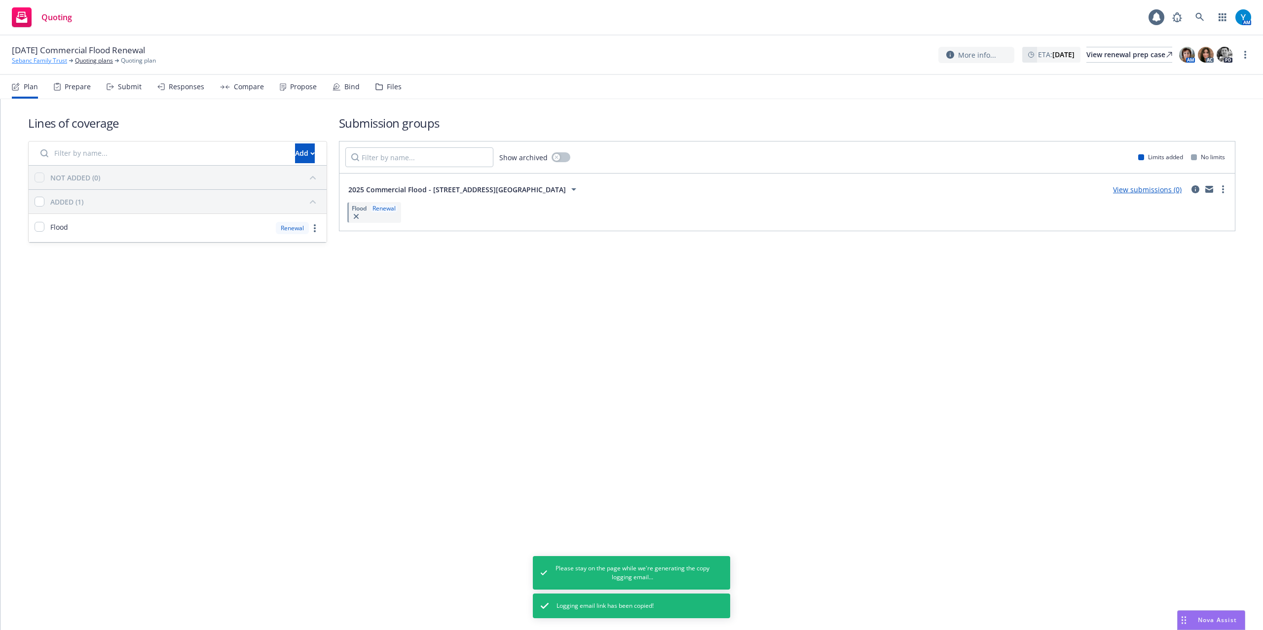
click at [52, 60] on link "Sebanc Family Trust" at bounding box center [39, 60] width 55 height 9
